Goal: Task Accomplishment & Management: Use online tool/utility

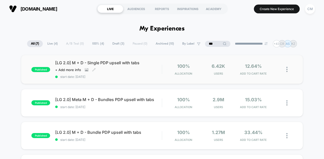
click at [120, 61] on span "[LG 2.0] M + D - Single PDP upsell with tabs" at bounding box center [108, 62] width 106 height 5
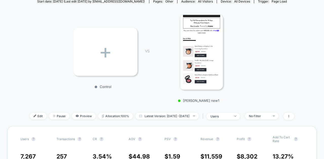
scroll to position [72, 0]
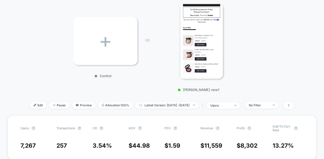
click at [32, 101] on div "< Back to all live experiences [LG 2.0] M + D - Single PDP upsell with tabs LIV…" at bounding box center [162, 35] width 264 height 161
click at [32, 102] on span "Edit" at bounding box center [38, 105] width 17 height 7
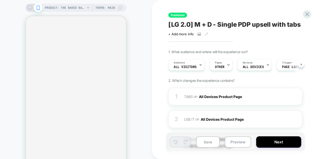
click at [269, 43] on div "Published [LG 2.0] M + D - Single PDP upsell with tabs Click to view images Cli…" at bounding box center [261, 79] width 190 height 149
click at [218, 70] on div "Pages OTHER" at bounding box center [219, 64] width 20 height 11
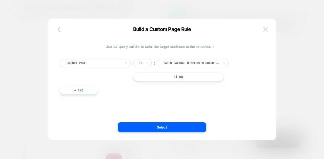
scroll to position [0, 0]
click at [264, 29] on img at bounding box center [265, 29] width 5 height 4
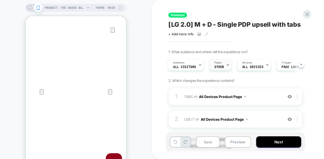
scroll to position [54, 0]
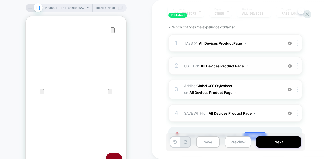
click at [264, 63] on span "USE IT Replacing Blocks List WITH #use-it-wrapper-vsly-LG-2-0 on All Devices Pr…" at bounding box center [232, 65] width 96 height 7
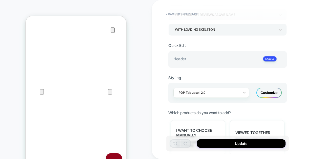
scroll to position [199, 0]
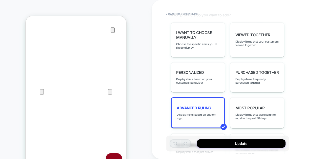
click at [203, 107] on div "Advanced Ruling Display items based on custom logic" at bounding box center [198, 113] width 54 height 31
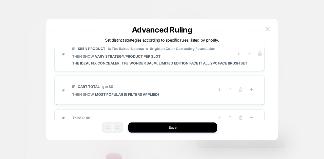
scroll to position [0, 0]
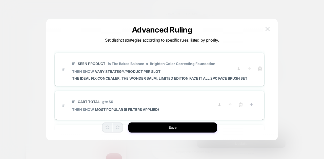
click at [267, 29] on img at bounding box center [267, 29] width 5 height 4
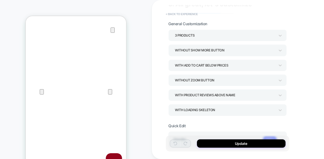
scroll to position [18, 0]
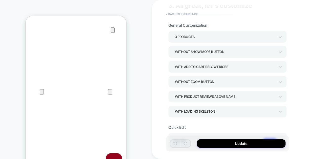
click at [192, 13] on button "< Back to experience" at bounding box center [181, 14] width 37 height 8
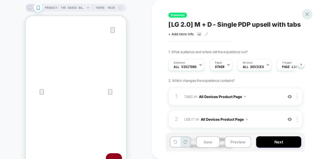
scroll to position [0, 0]
click at [308, 15] on icon at bounding box center [307, 14] width 4 height 4
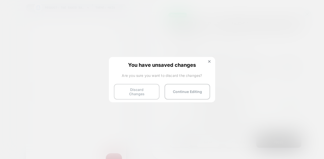
click at [141, 90] on button "Discard Changes" at bounding box center [136, 92] width 45 height 16
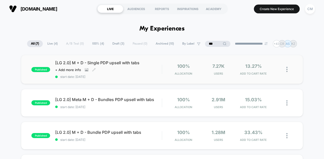
click at [153, 70] on div "[LG 2.0] M + D - Single PDP upsell with tabs Click to view images Click to edit…" at bounding box center [108, 69] width 106 height 18
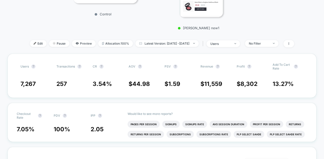
scroll to position [134, 0]
click at [31, 44] on span "Edit" at bounding box center [38, 43] width 17 height 7
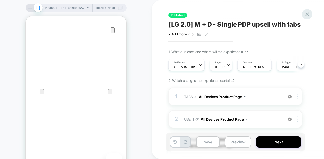
scroll to position [0, 0]
click at [307, 14] on icon at bounding box center [307, 14] width 4 height 4
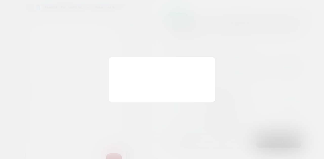
scroll to position [0, 0]
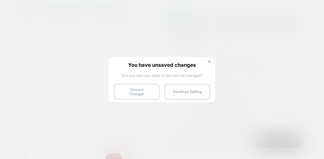
click at [129, 92] on button "Discard Changes" at bounding box center [136, 92] width 45 height 16
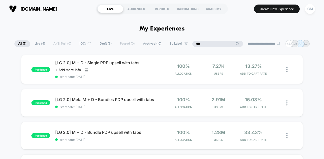
click at [212, 43] on input "***" at bounding box center [217, 44] width 51 height 6
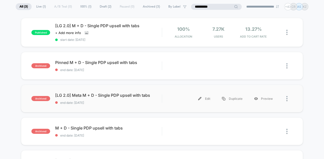
scroll to position [37, 0]
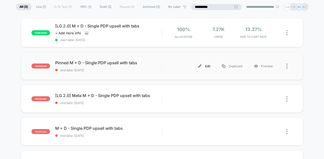
type input "**********"
click at [206, 65] on div "Edit" at bounding box center [204, 66] width 24 height 11
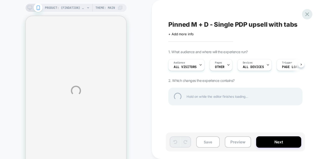
click at [306, 15] on div at bounding box center [307, 14] width 10 height 10
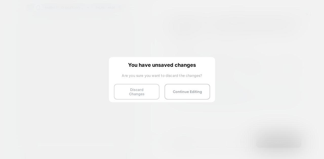
click at [131, 91] on button "Discard Changes" at bounding box center [136, 92] width 45 height 16
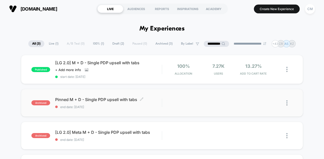
click at [158, 106] on span "end date: 9/18/2025" at bounding box center [108, 107] width 106 height 4
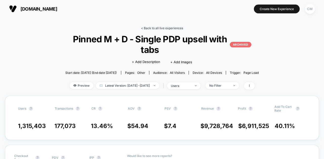
click at [162, 28] on link "< Back to all live experiences" at bounding box center [162, 28] width 42 height 4
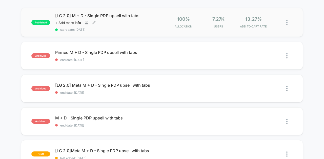
scroll to position [47, 0]
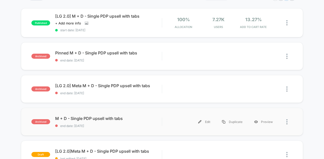
click at [158, 113] on div "archived M + D - Single PDP upsell with tabs end date: 8/16/2025 Edit Duplicate…" at bounding box center [162, 122] width 282 height 28
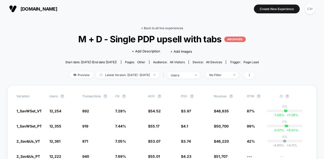
click at [158, 27] on link "< Back to all live experiences" at bounding box center [162, 28] width 42 height 4
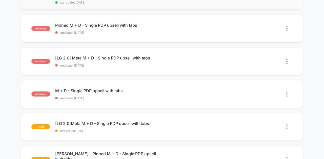
scroll to position [74, 0]
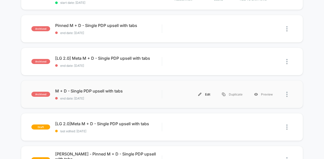
click at [209, 93] on div "Edit" at bounding box center [204, 94] width 24 height 11
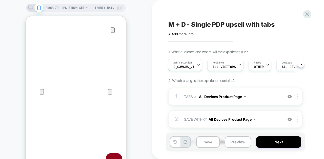
scroll to position [30, 0]
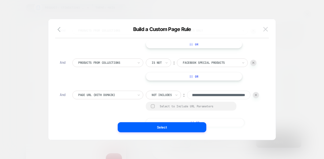
click at [265, 27] on img at bounding box center [265, 29] width 5 height 4
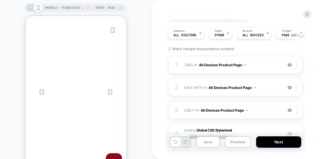
click at [266, 111] on span "USE IT Replacing Blocks List WITH #use-it-wrapper-vsly on All Devices Product P…" at bounding box center [232, 110] width 96 height 7
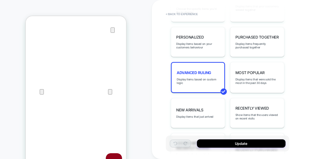
scroll to position [234, 0]
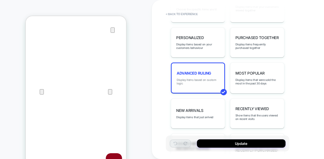
click at [200, 78] on span "Display items based on custom logic" at bounding box center [197, 81] width 42 height 7
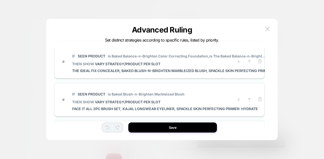
scroll to position [0, 0]
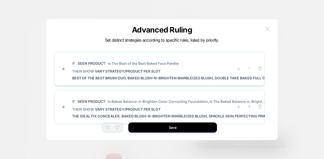
click at [267, 30] on img at bounding box center [267, 29] width 5 height 4
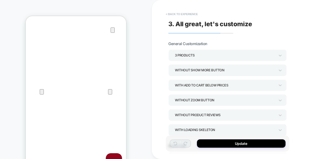
click at [191, 15] on button "< Back to experience" at bounding box center [181, 14] width 37 height 8
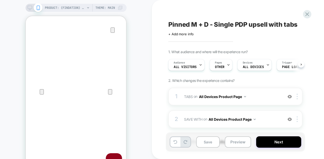
scroll to position [0, 0]
